Goal: Task Accomplishment & Management: Use online tool/utility

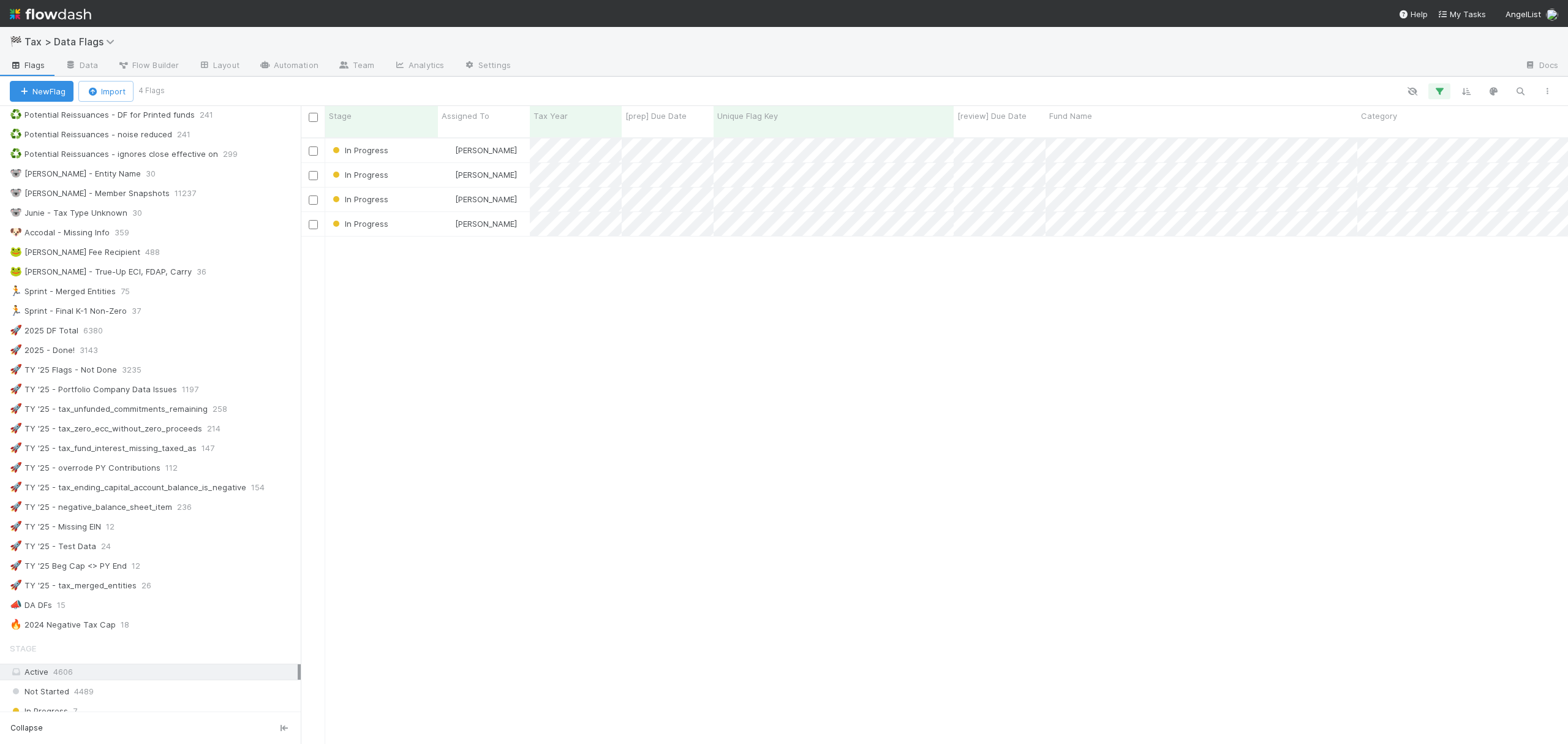
scroll to position [415, 0]
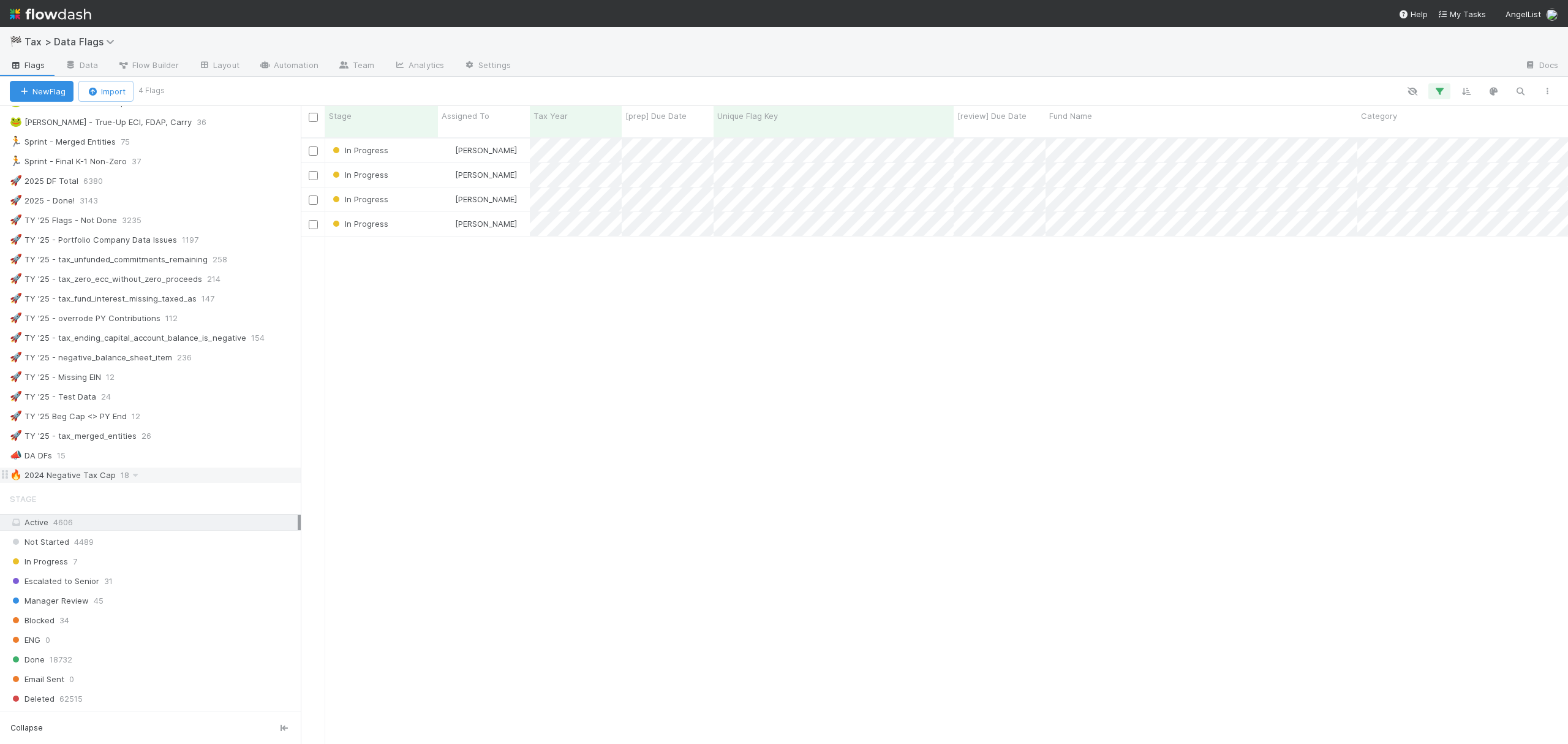
click at [169, 483] on div "🔥 2024 Negative Tax Cap 18" at bounding box center [155, 475] width 291 height 15
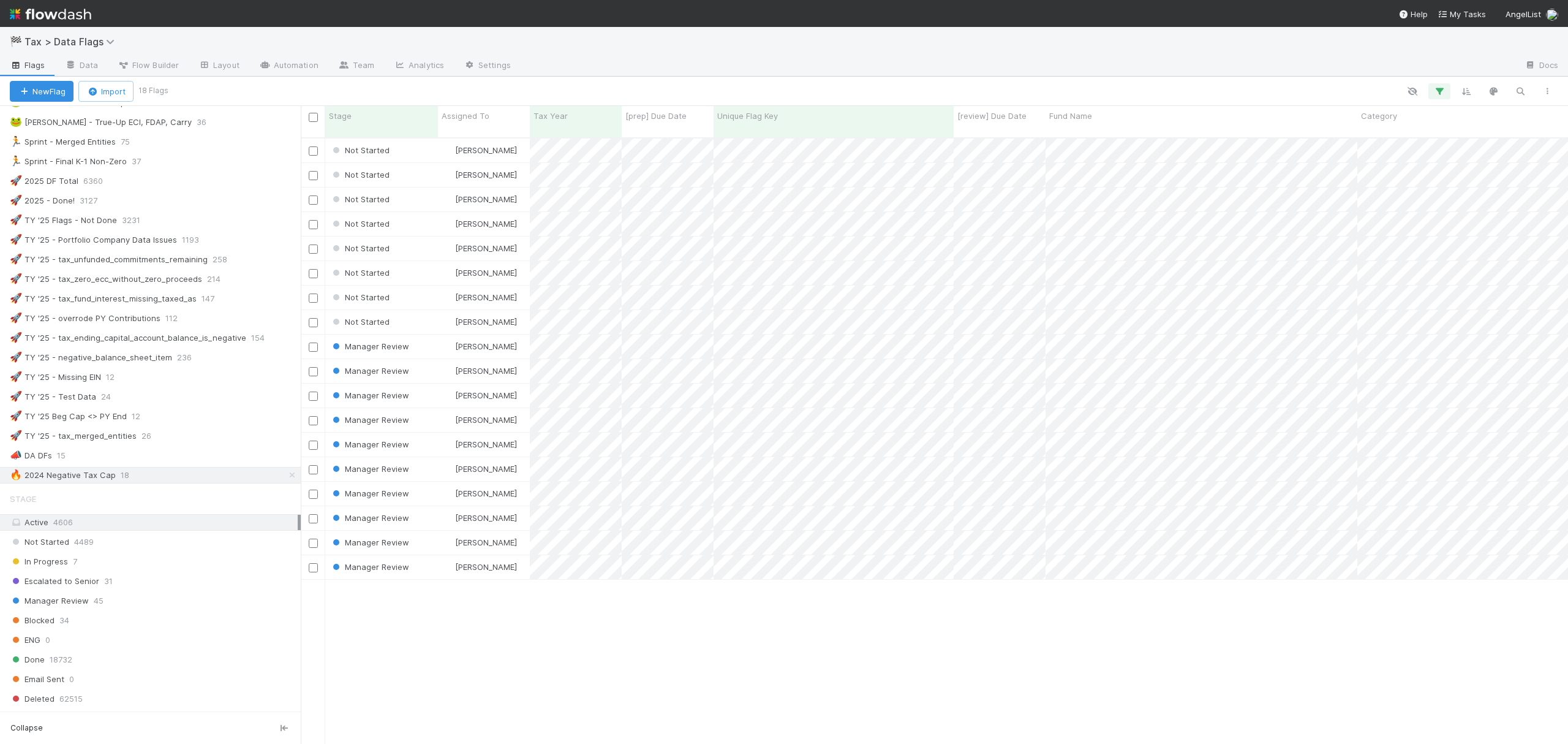
scroll to position [604, 1255]
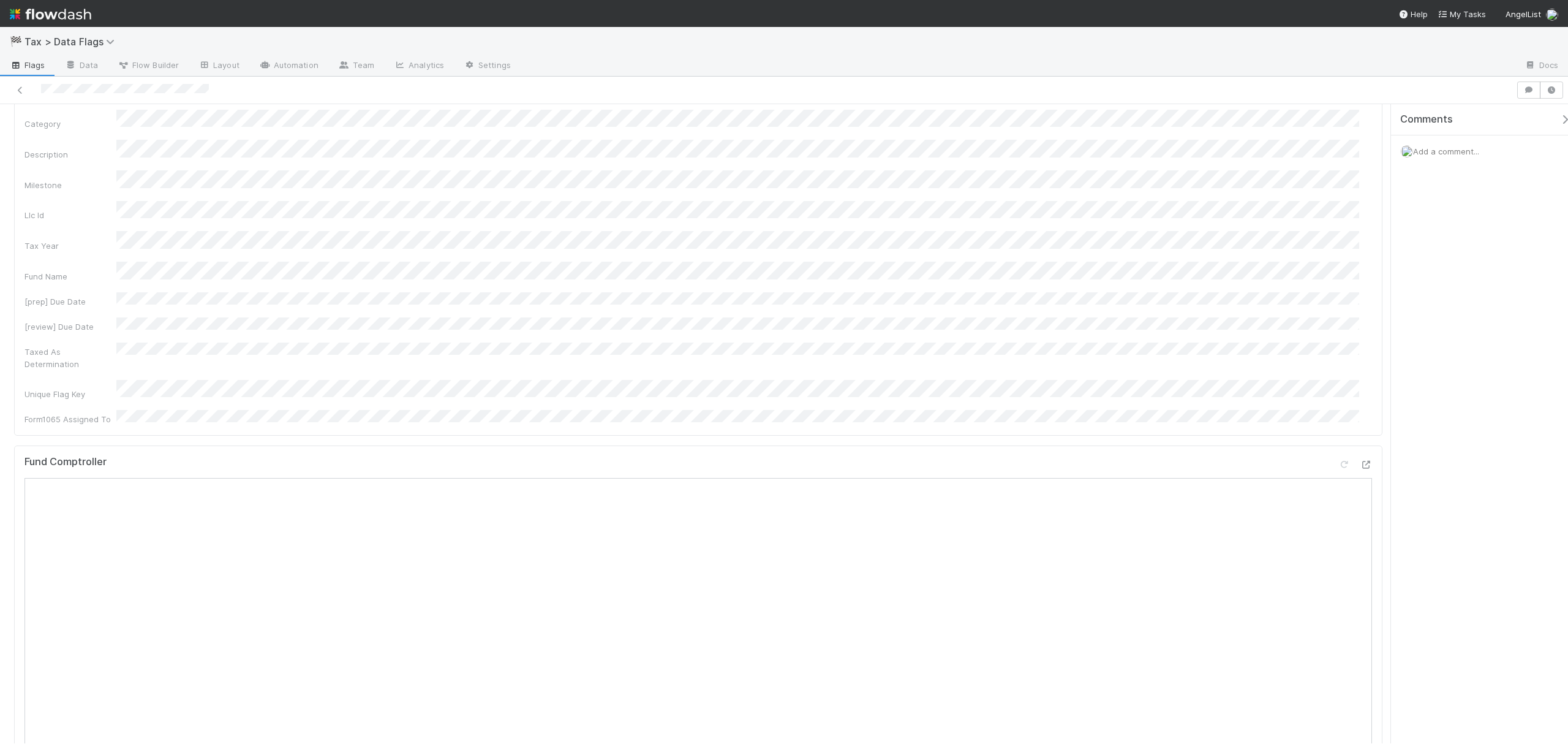
scroll to position [163, 0]
drag, startPoint x: 1382, startPoint y: 238, endPoint x: 1383, endPoint y: 329, distance: 91.0
drag, startPoint x: 1380, startPoint y: 358, endPoint x: 1378, endPoint y: 247, distance: 111.0
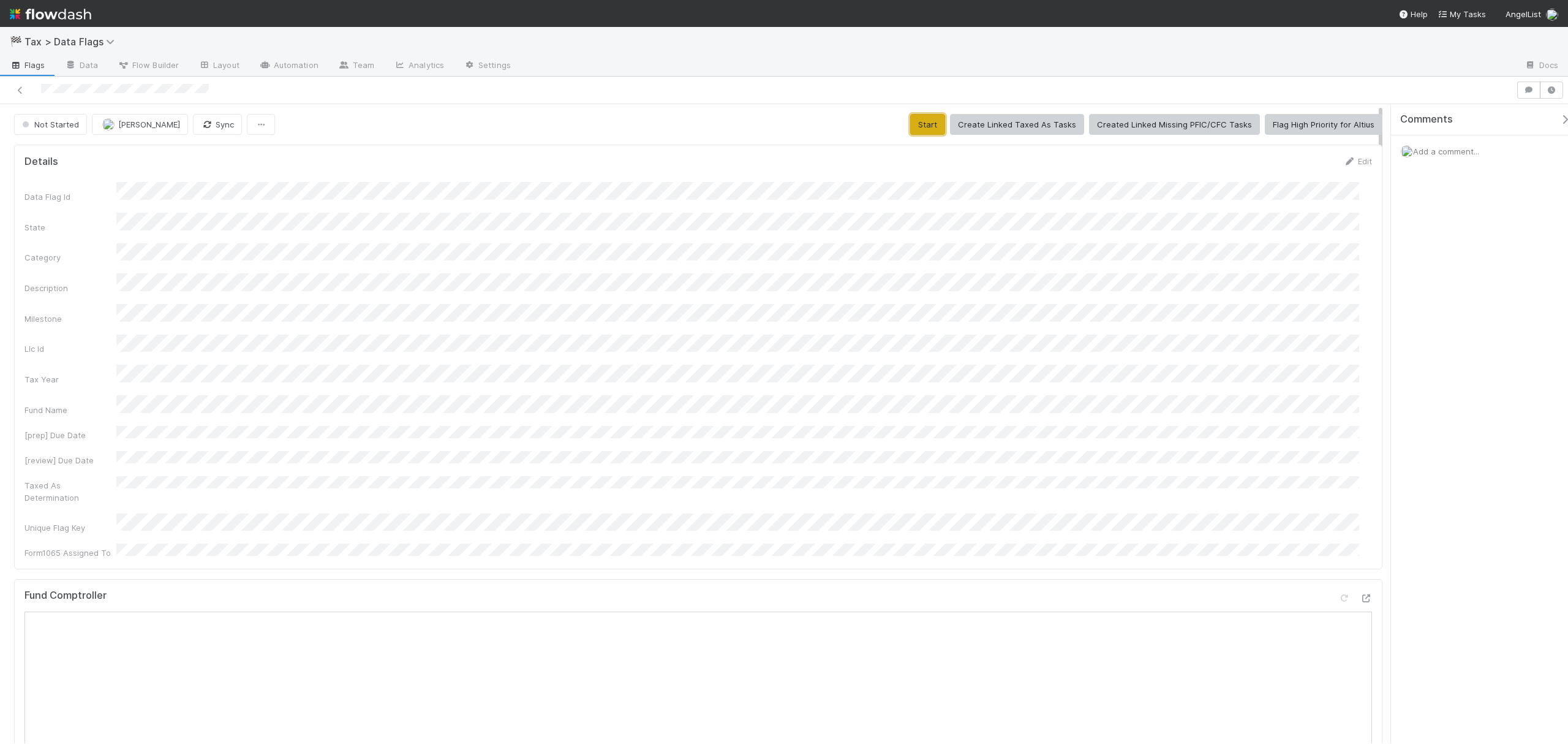
click at [918, 130] on button "Start" at bounding box center [927, 124] width 35 height 21
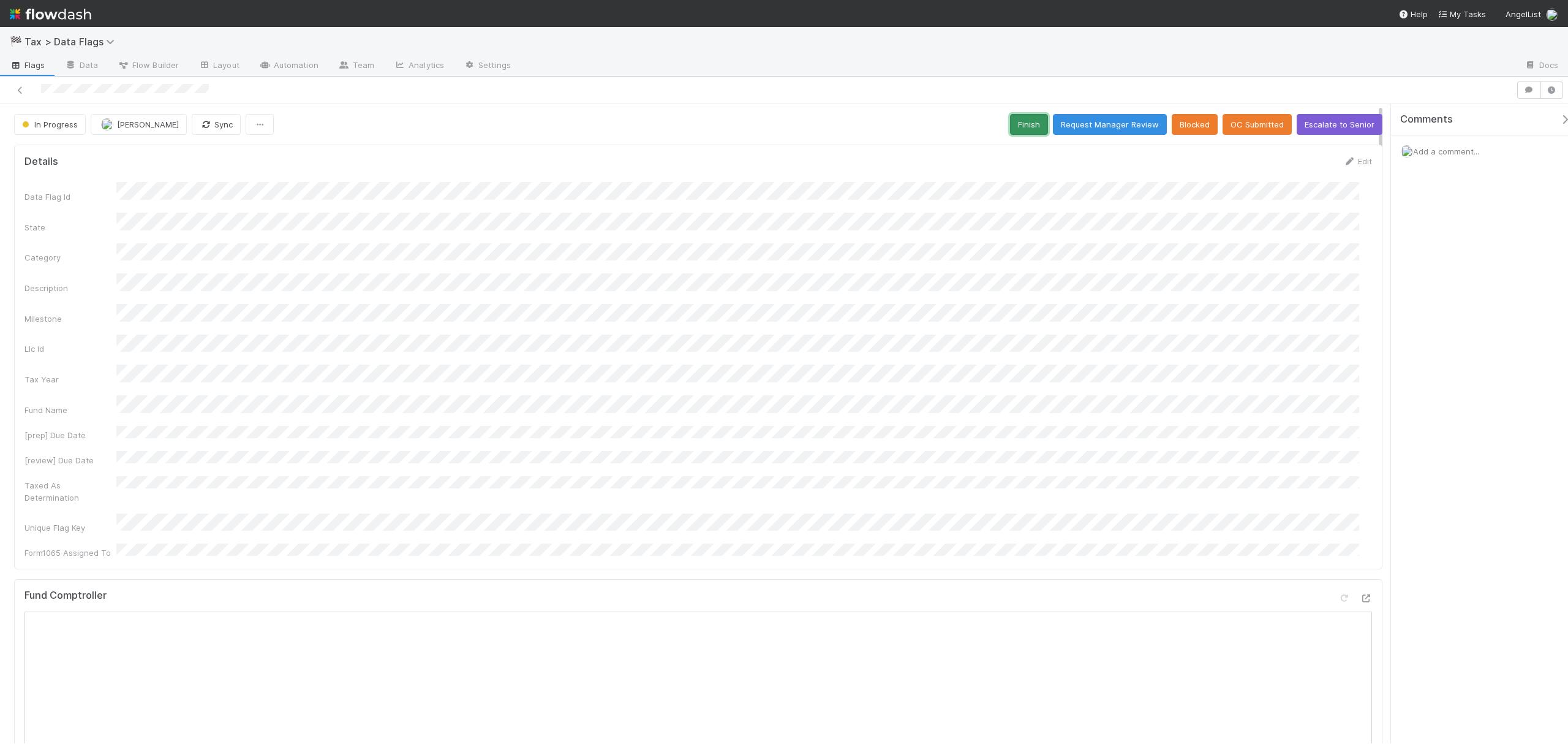
click at [1021, 122] on button "Finish" at bounding box center [1029, 124] width 38 height 21
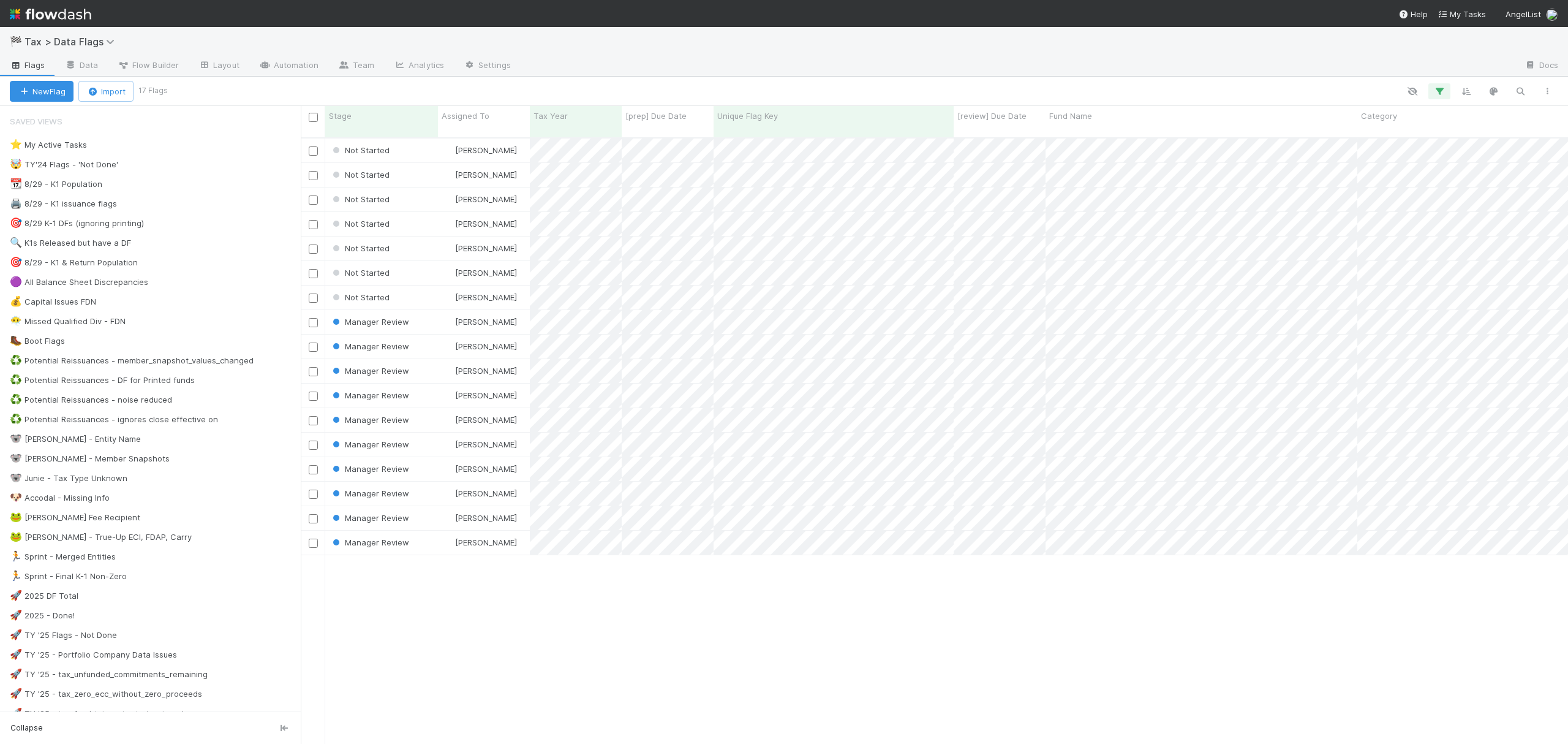
scroll to position [604, 1255]
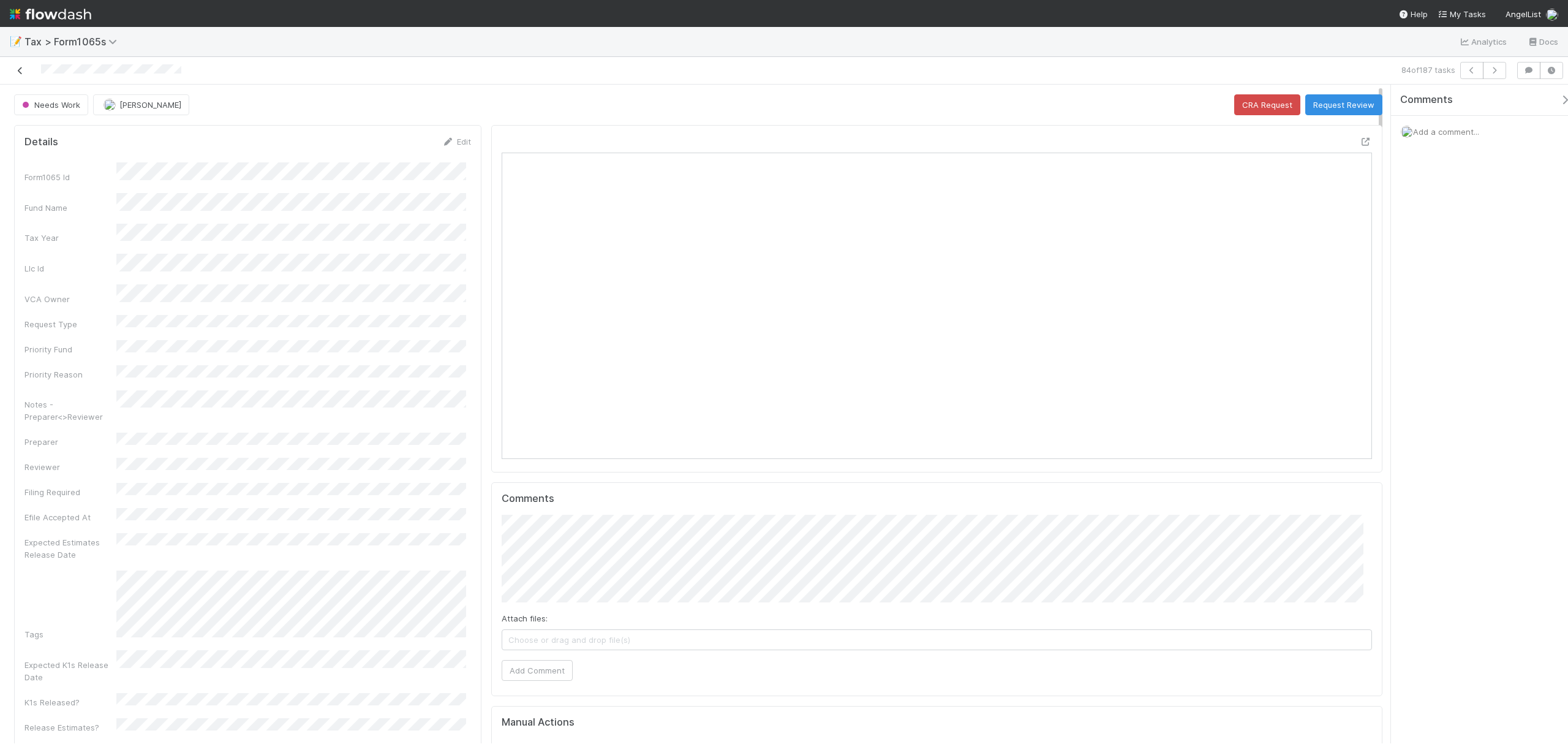
click at [18, 72] on icon at bounding box center [21, 70] width 13 height 8
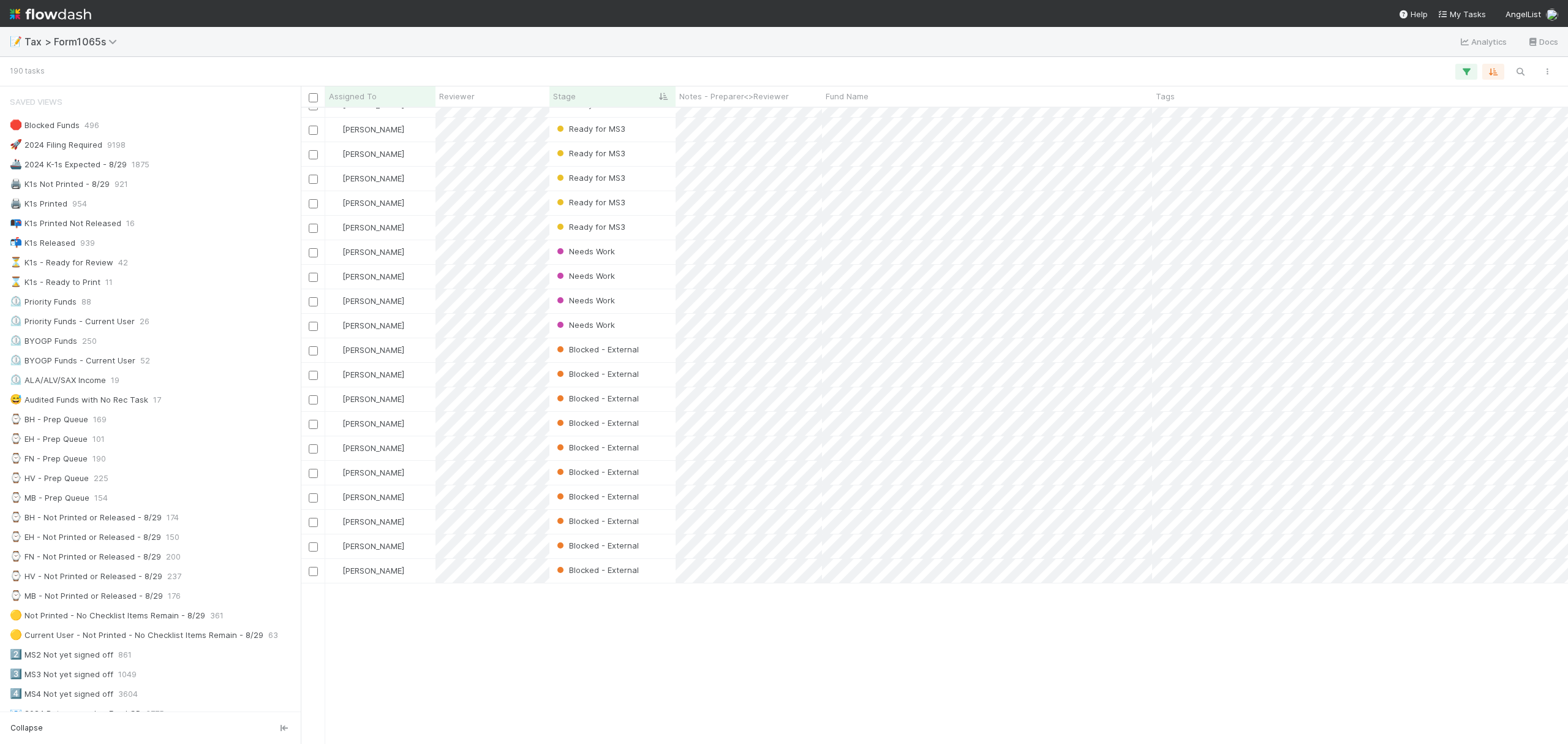
scroll to position [1610, 0]
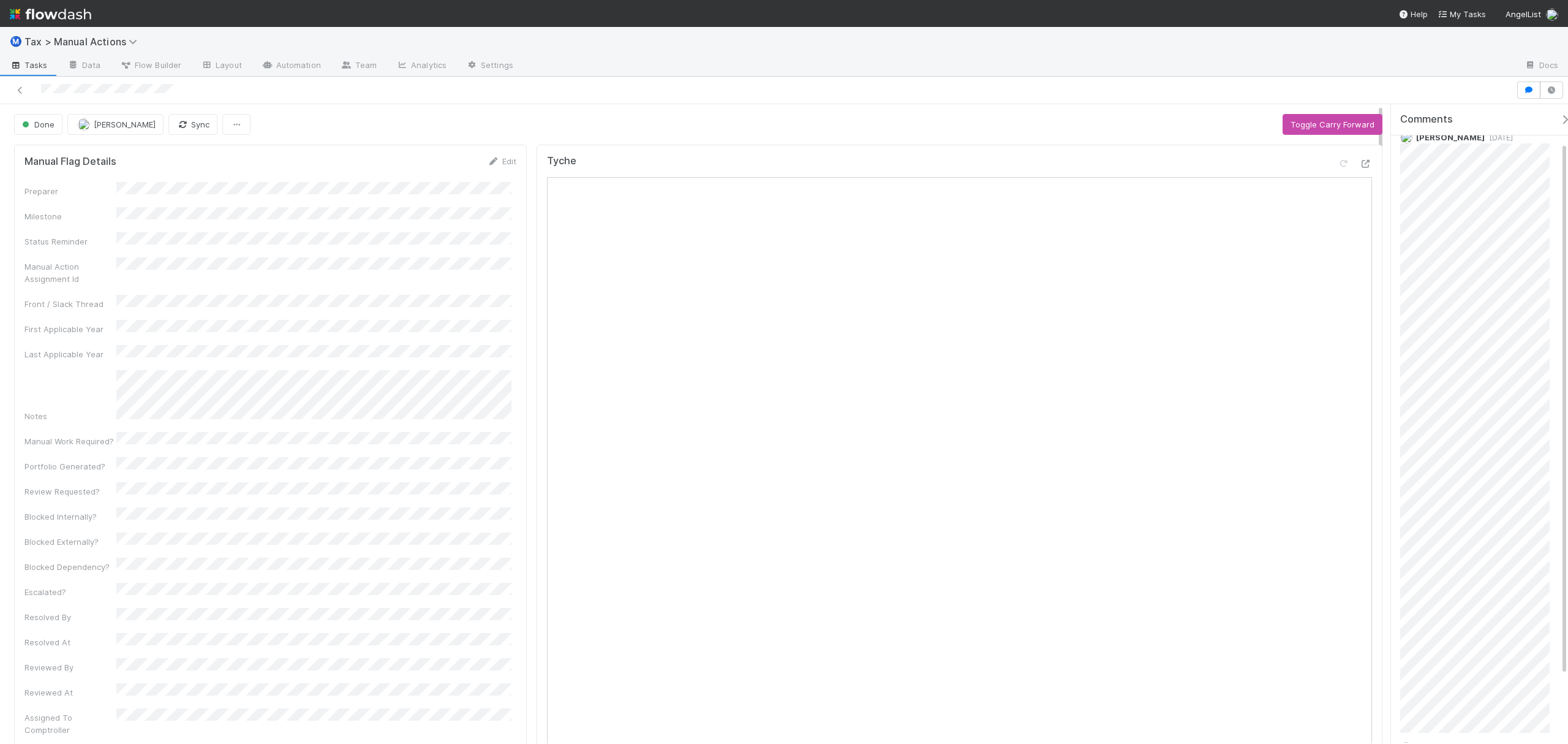
drag, startPoint x: 1380, startPoint y: 183, endPoint x: 1367, endPoint y: 112, distance: 72.2
drag, startPoint x: 1562, startPoint y: 187, endPoint x: 1573, endPoint y: 333, distance: 146.4
click at [1568, 333] on html "Ⓜ️ Tax > Manual Actions Tasks Data Flow Builder Layout Automation Team Analytic…" at bounding box center [784, 372] width 1568 height 744
drag, startPoint x: 1566, startPoint y: 262, endPoint x: 1526, endPoint y: 166, distance: 104.0
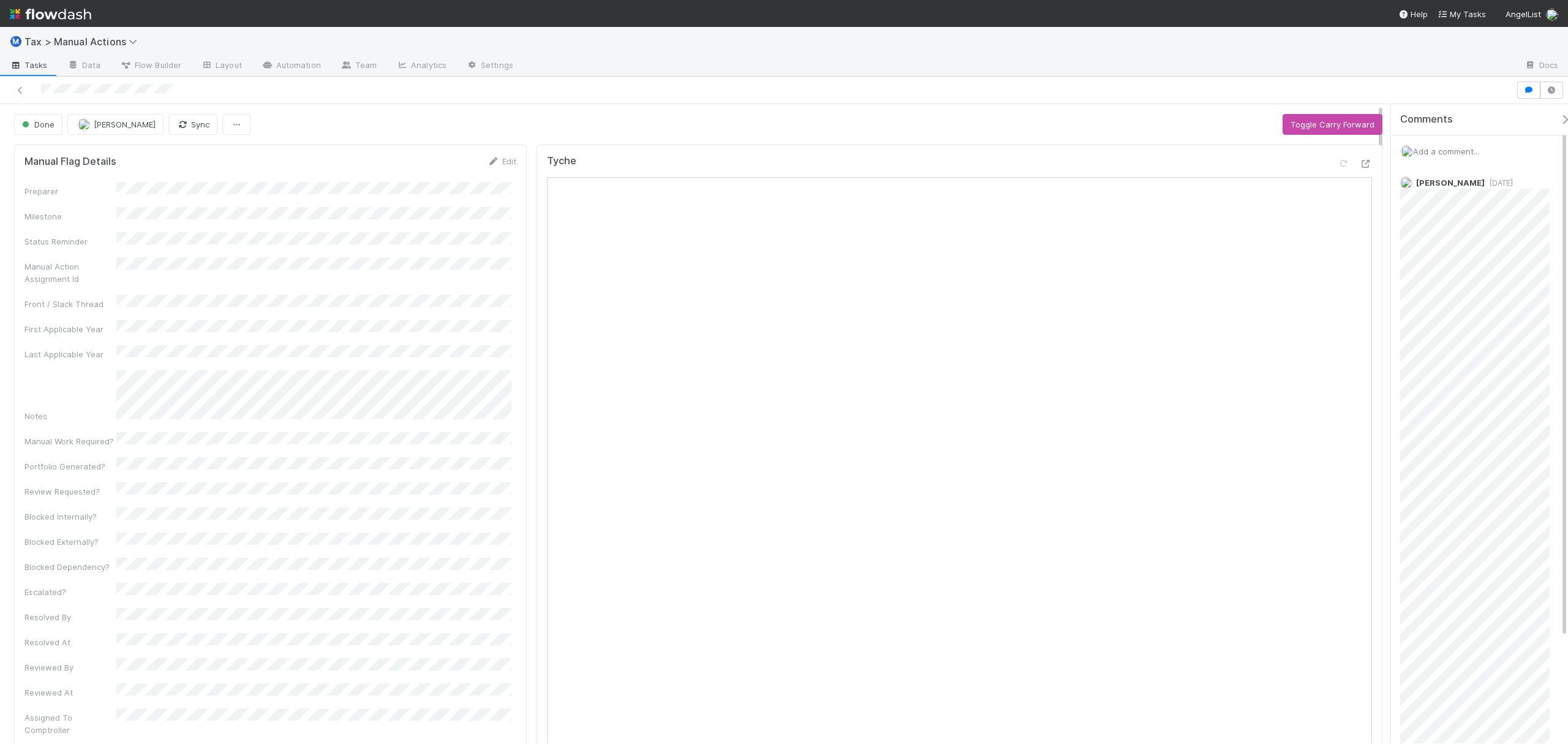
click at [1541, 166] on div "Add a comment... Amy Gregorius 1 week ago Reply..." at bounding box center [1486, 473] width 189 height 675
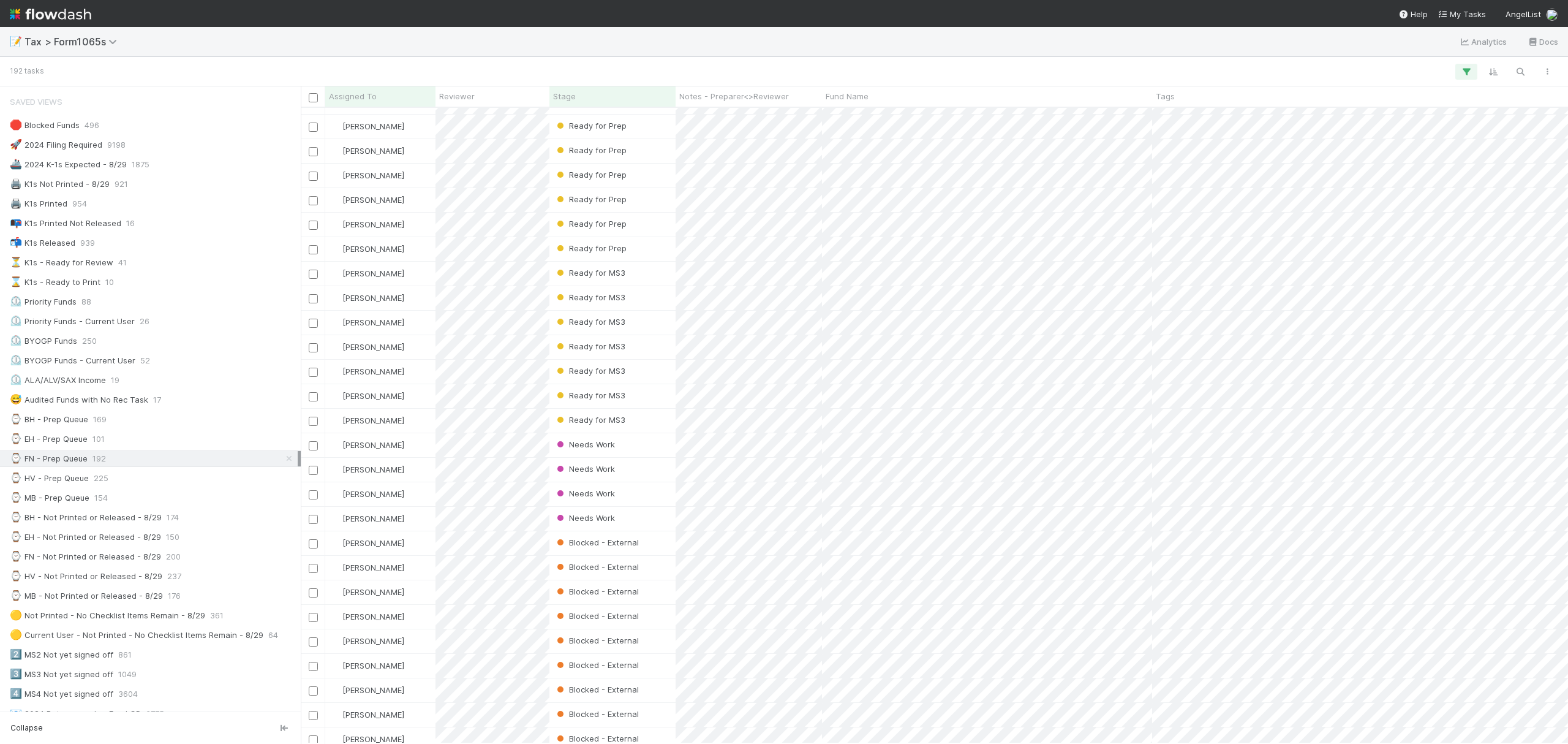
scroll to position [1042, 0]
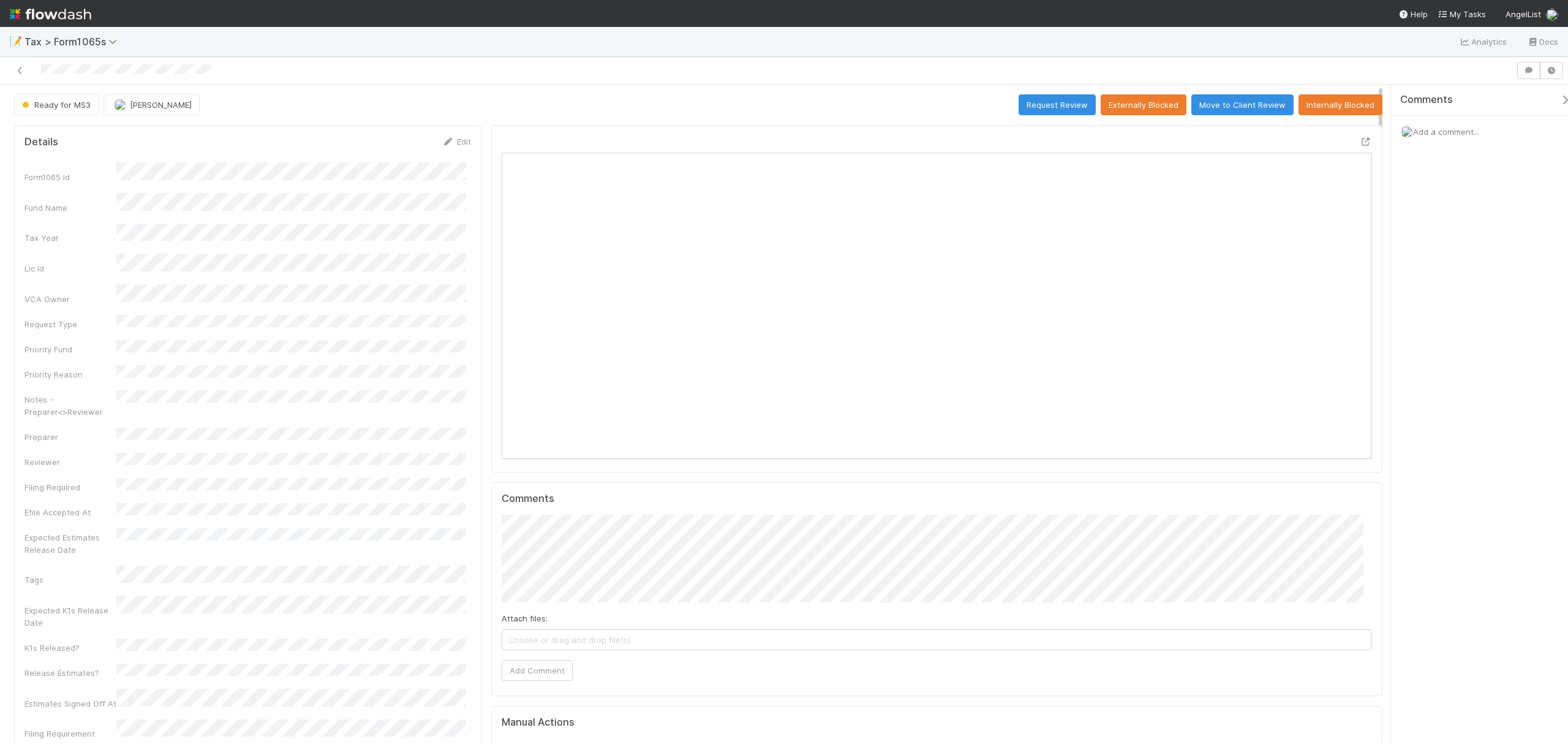
scroll to position [237, 429]
click at [1360, 143] on icon at bounding box center [1366, 141] width 13 height 8
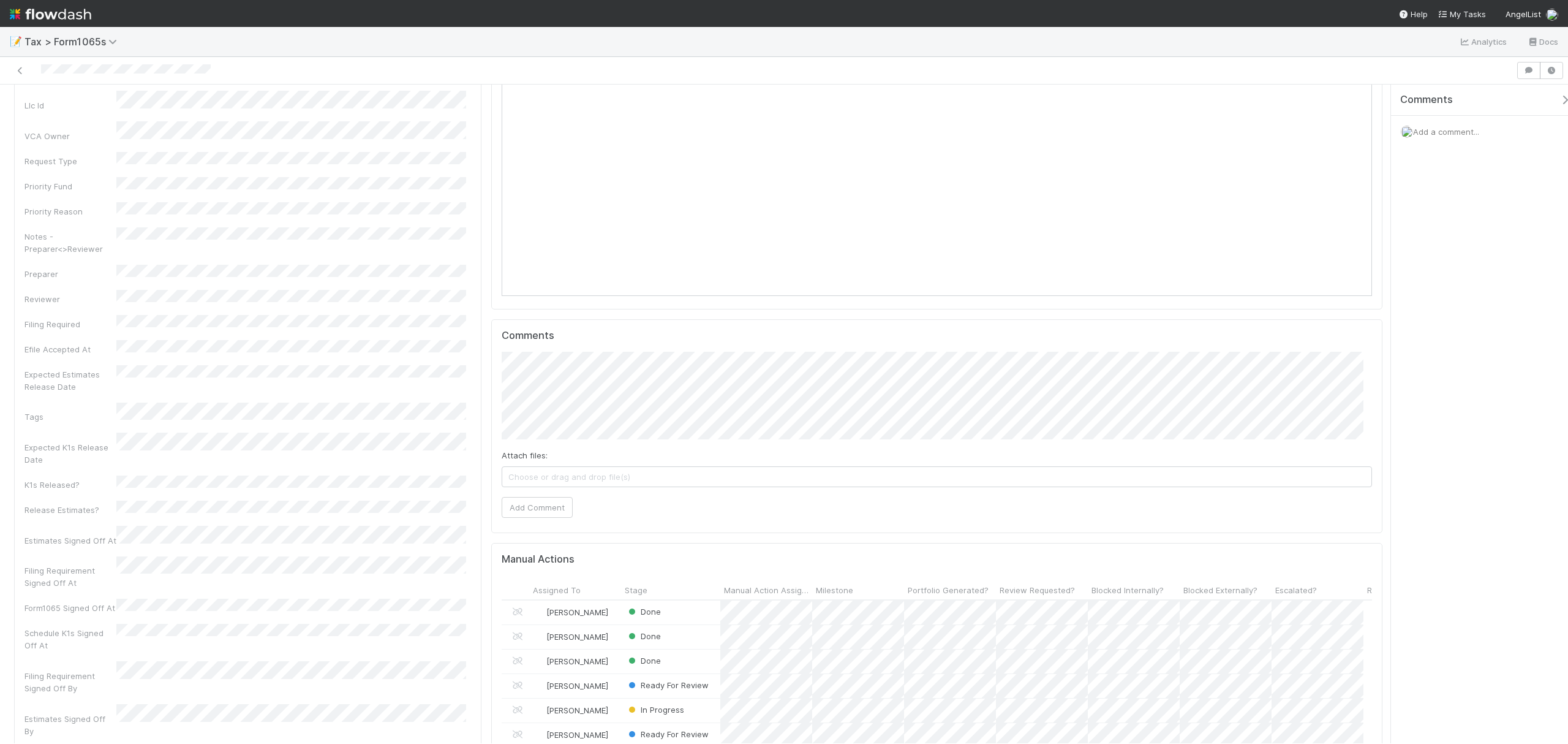
scroll to position [0, 0]
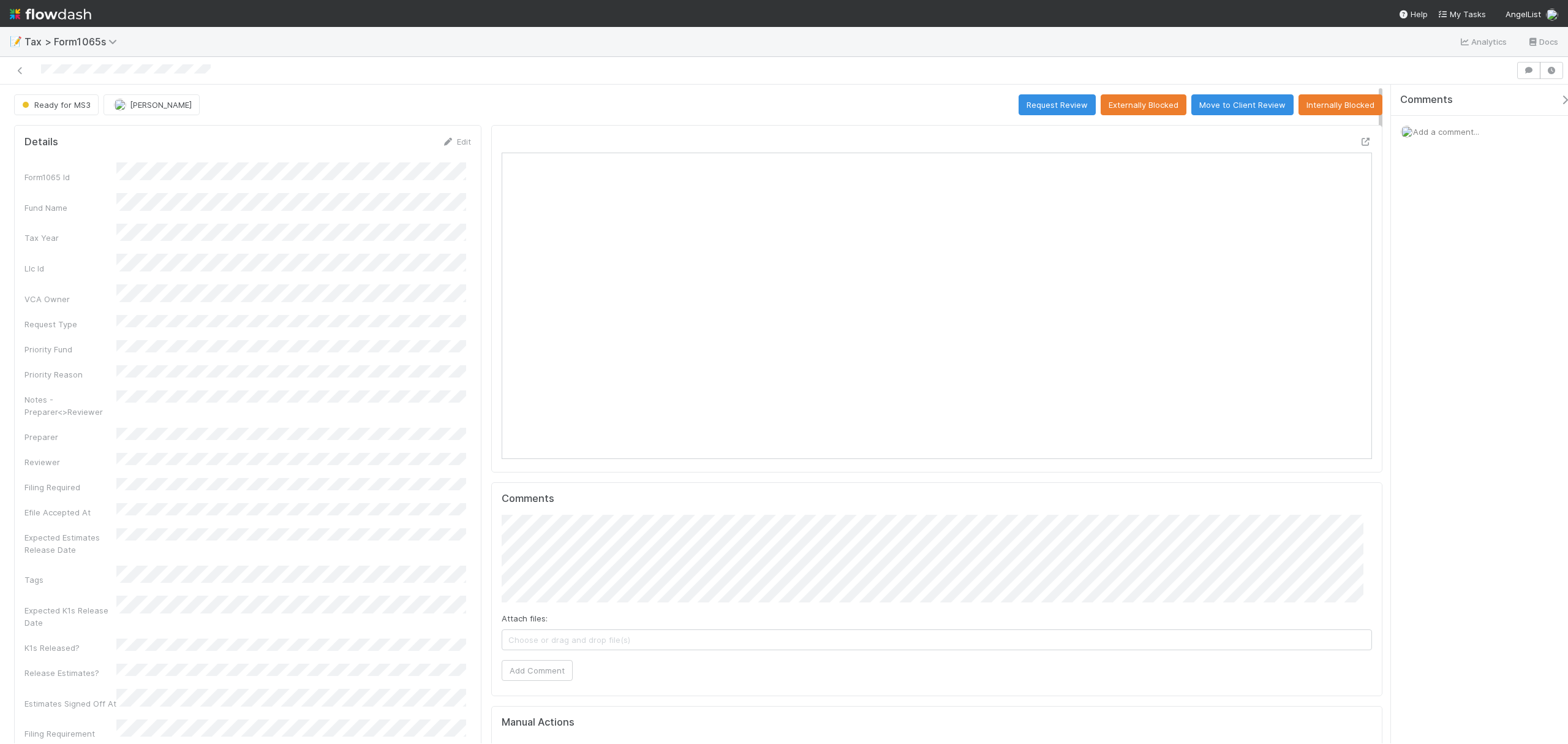
drag, startPoint x: 1380, startPoint y: 182, endPoint x: 1383, endPoint y: 62, distance: 120.0
click at [1383, 62] on div "Ready for MS3 Fareeha Naim Request Review Externally Blocked Move to Client Rev…" at bounding box center [784, 399] width 1568 height 686
click at [458, 143] on link "Edit" at bounding box center [457, 141] width 29 height 10
click at [400, 142] on button "Save" at bounding box center [406, 146] width 35 height 21
click at [1028, 102] on button "Request Review" at bounding box center [1058, 104] width 77 height 21
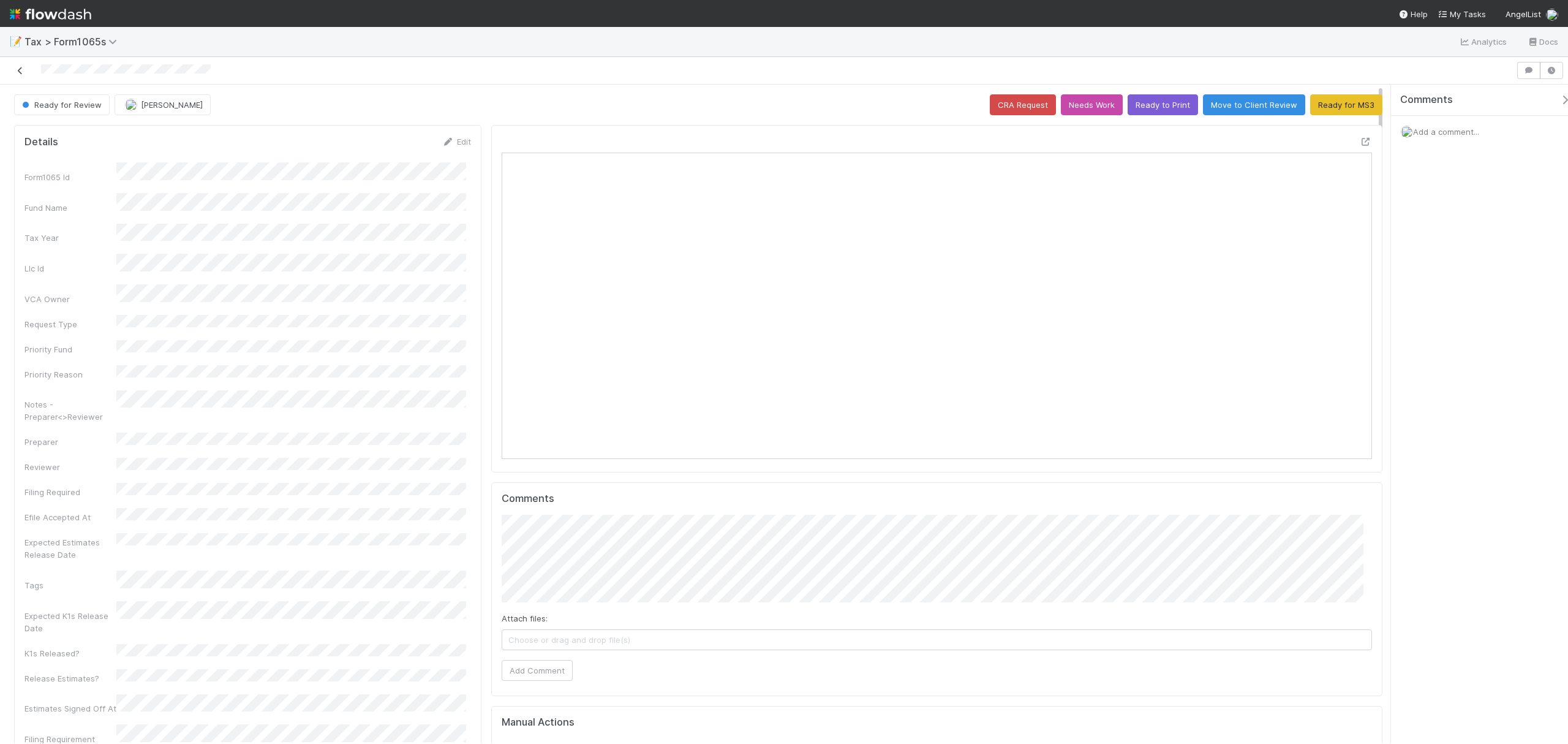
click at [24, 74] on icon at bounding box center [21, 70] width 13 height 8
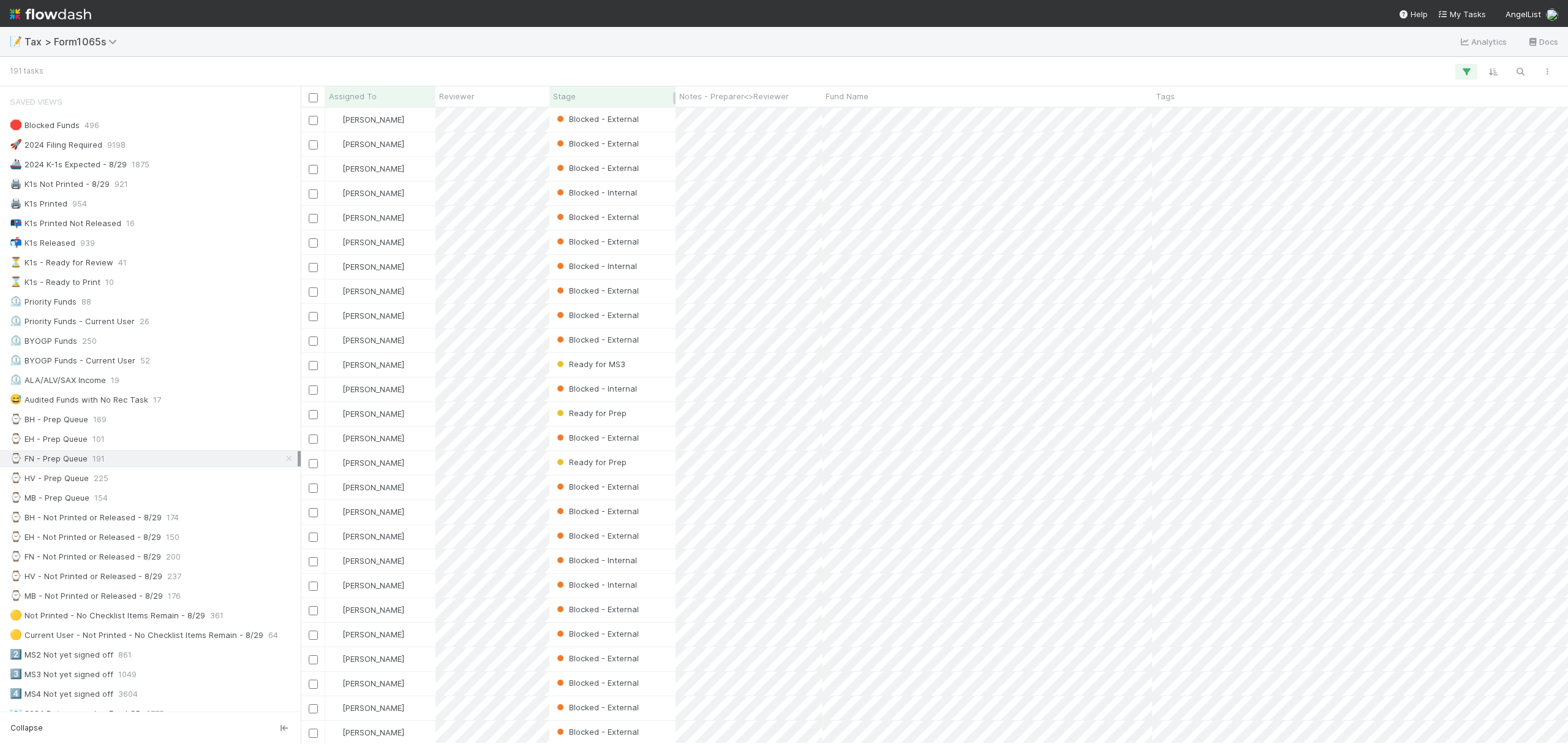
click at [600, 92] on div "Stage" at bounding box center [613, 96] width 120 height 13
click at [602, 122] on div "Sort First → Last" at bounding box center [623, 120] width 139 height 18
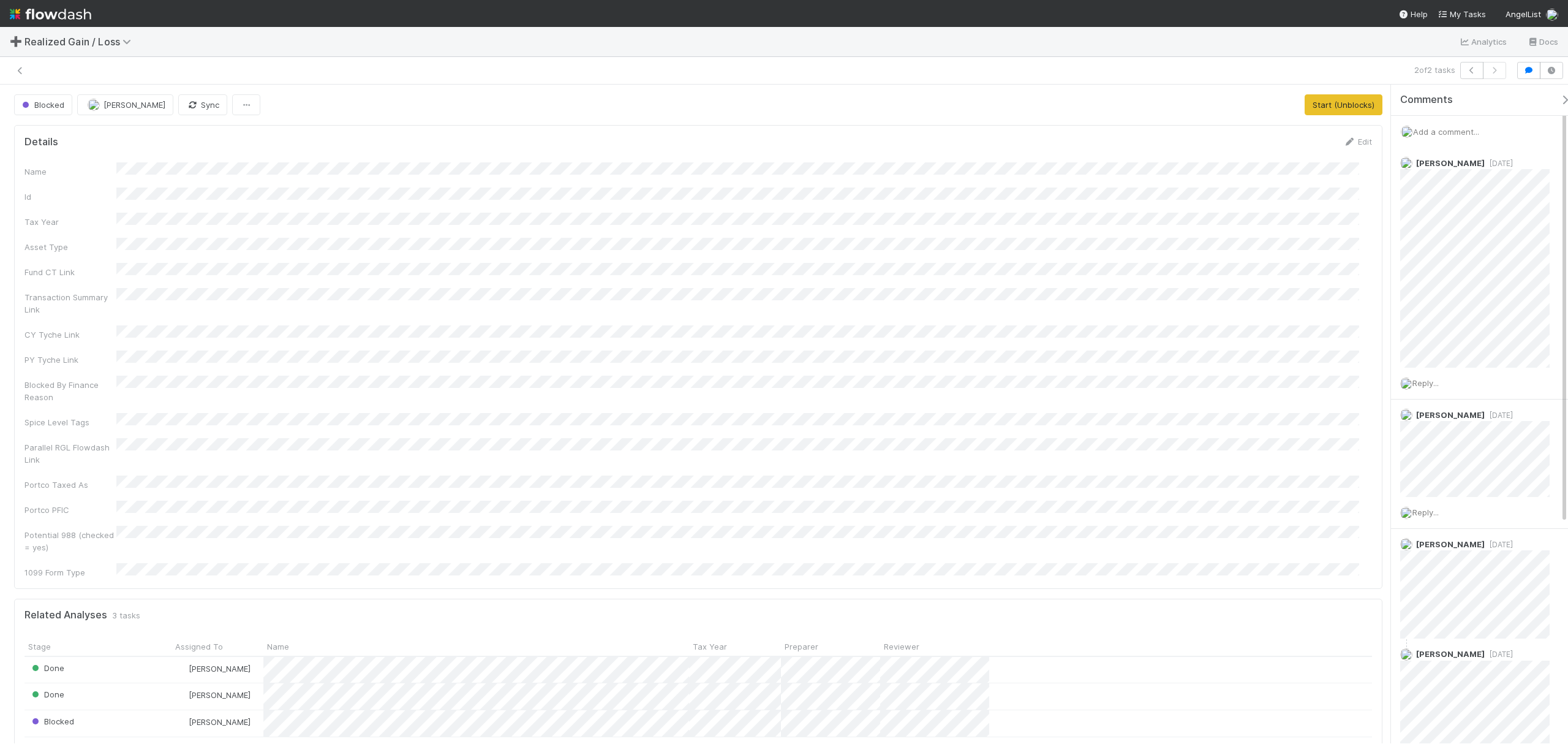
scroll to position [1177, 0]
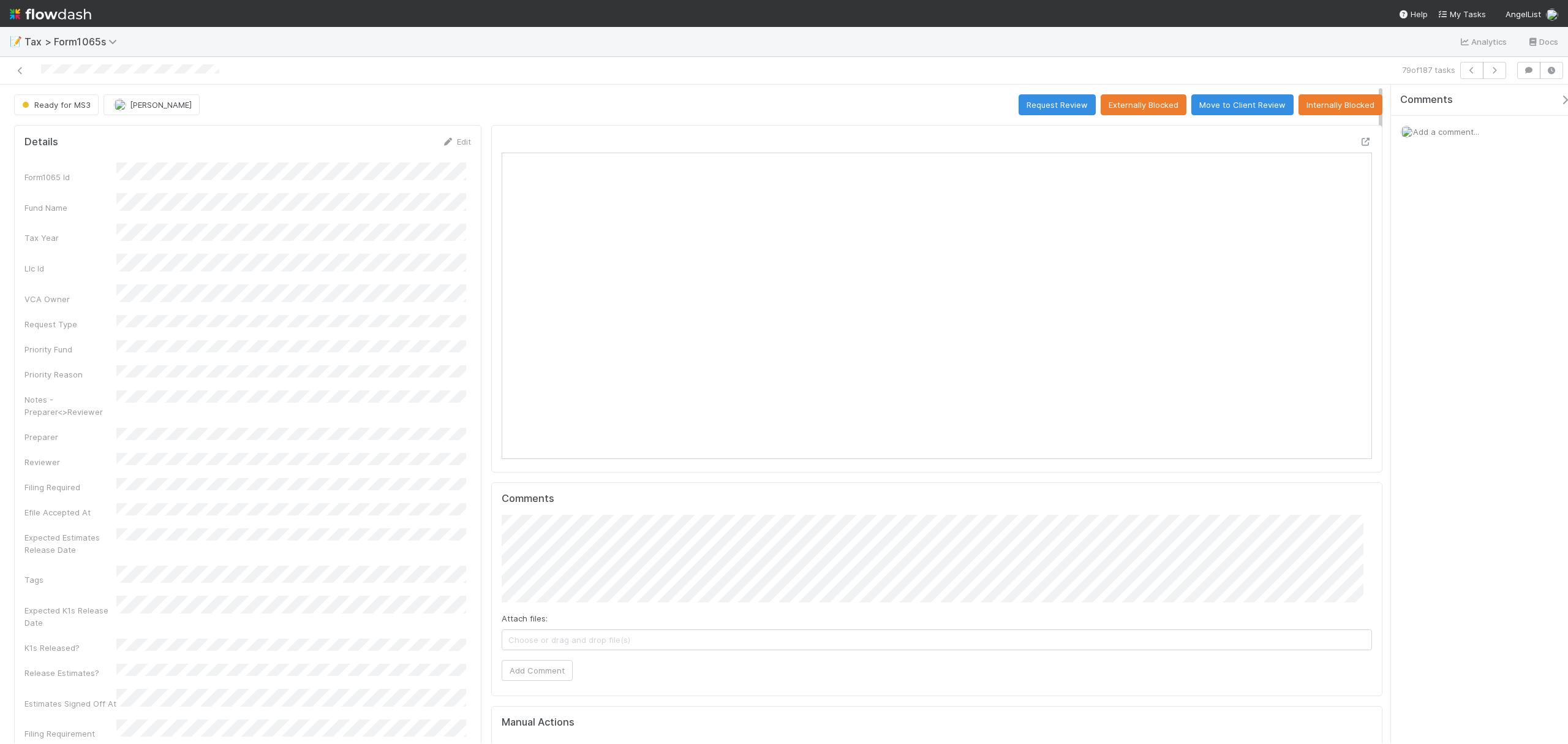
scroll to position [237, 429]
click at [1176, 146] on icon at bounding box center [1366, 141] width 13 height 8
click at [454, 142] on link "Edit" at bounding box center [457, 141] width 29 height 10
click at [393, 145] on button "Save" at bounding box center [406, 146] width 35 height 21
click at [1030, 106] on button "Request Review" at bounding box center [1058, 104] width 77 height 21
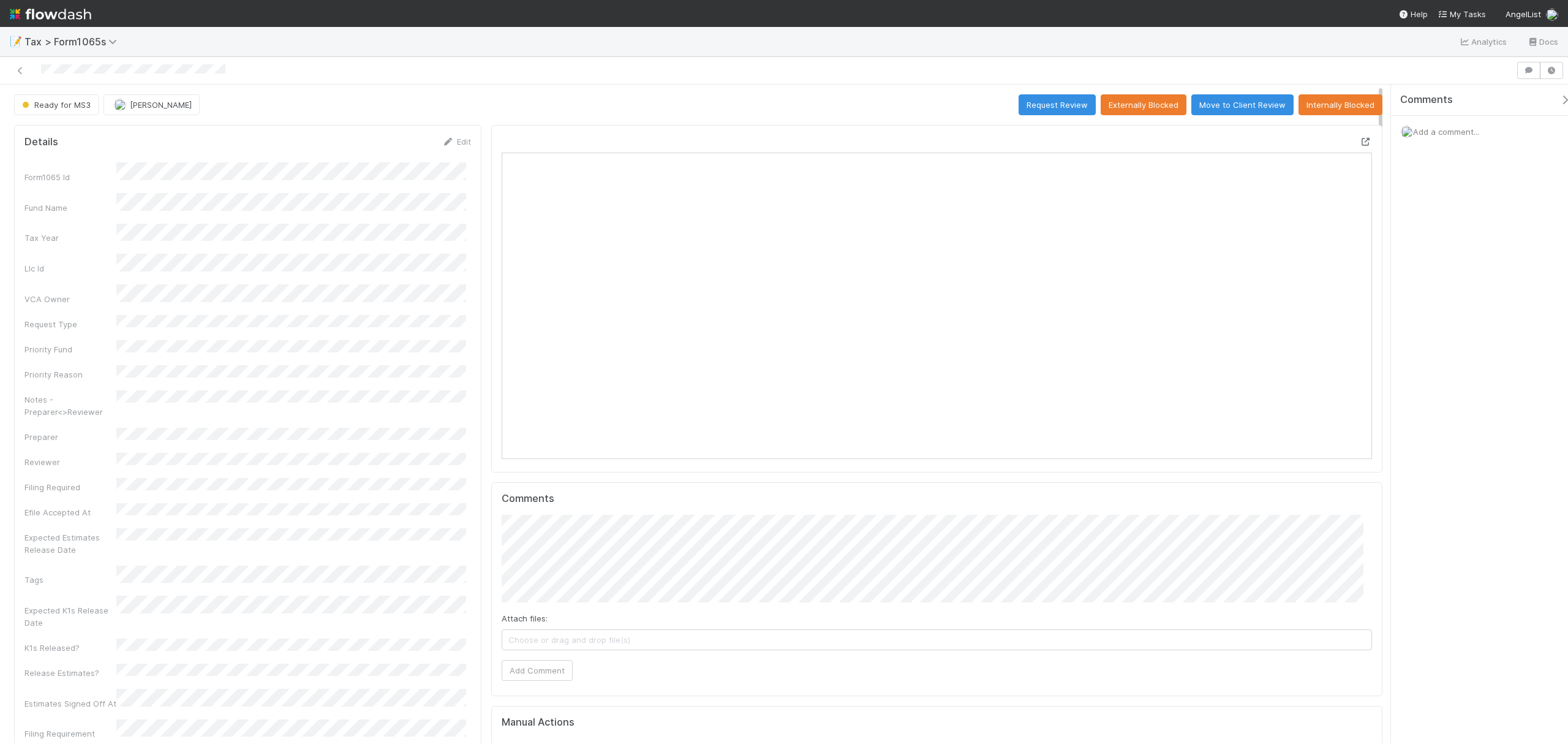
click at [1360, 141] on icon at bounding box center [1366, 141] width 13 height 8
click at [1360, 145] on icon at bounding box center [1366, 141] width 13 height 8
click at [1176, 140] on icon at bounding box center [1366, 141] width 13 height 8
